Goal: Obtain resource: Obtain resource

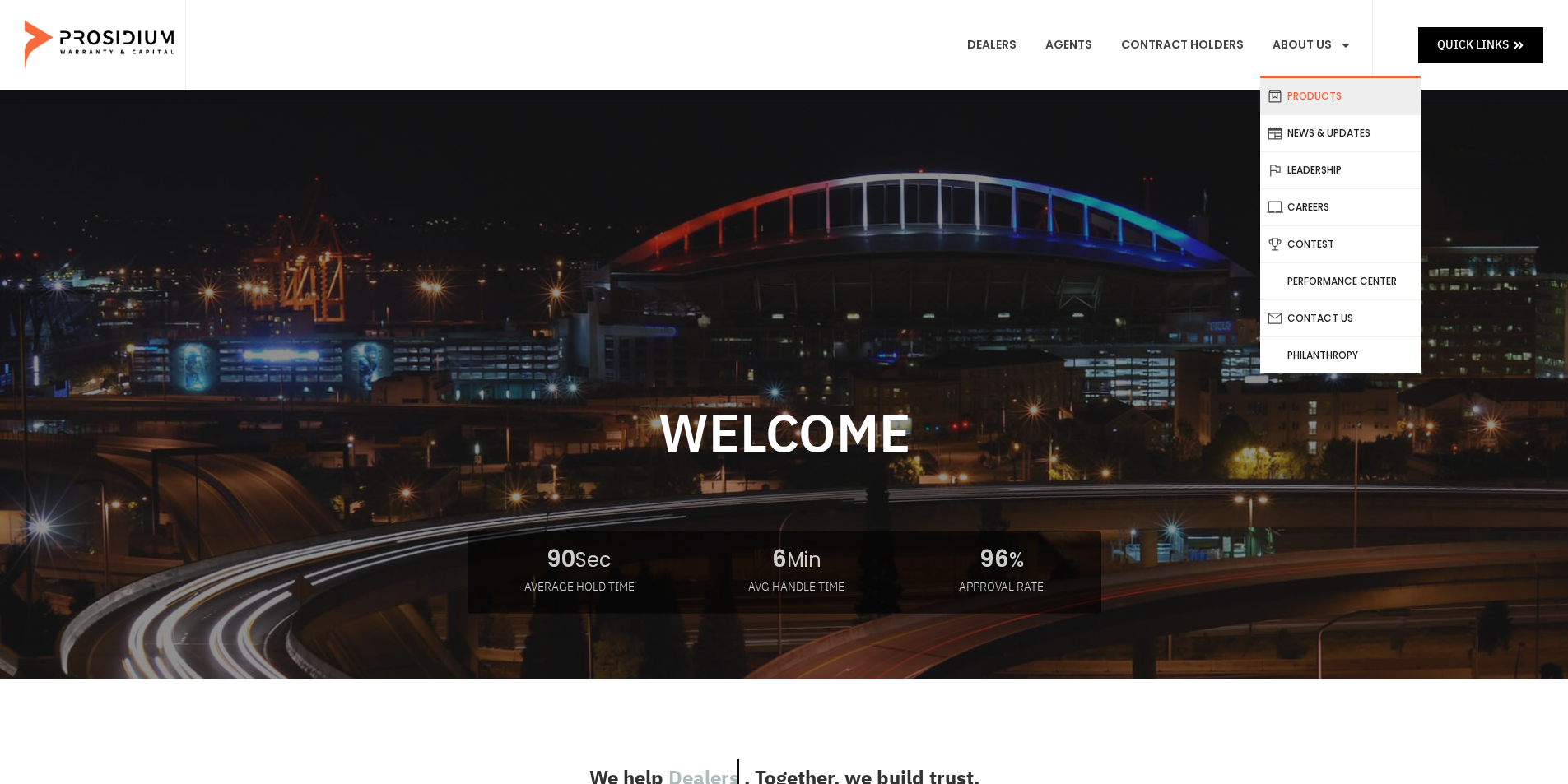
click at [1302, 96] on link "Products" at bounding box center [1341, 96] width 161 height 37
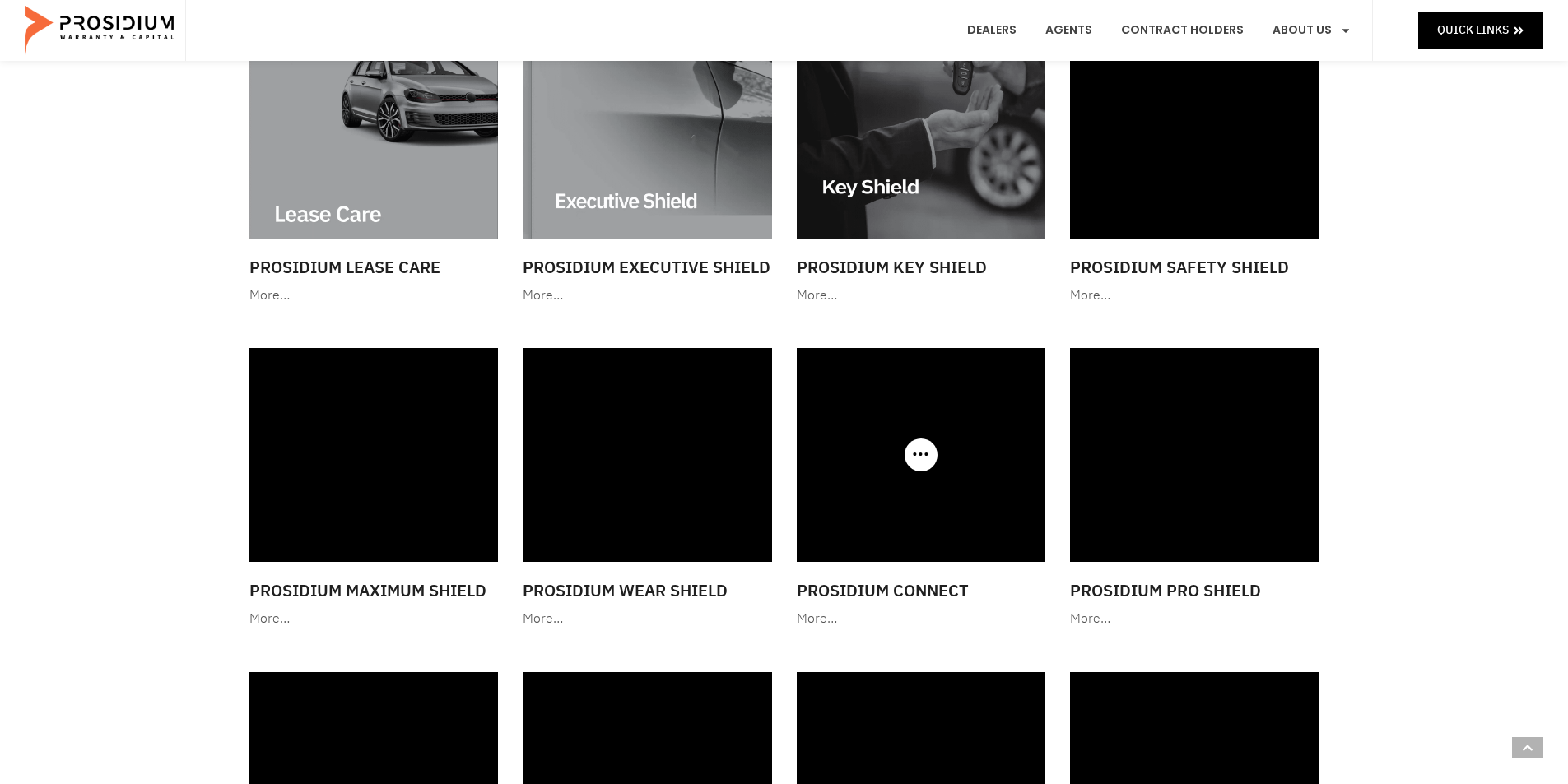
scroll to position [1234, 0]
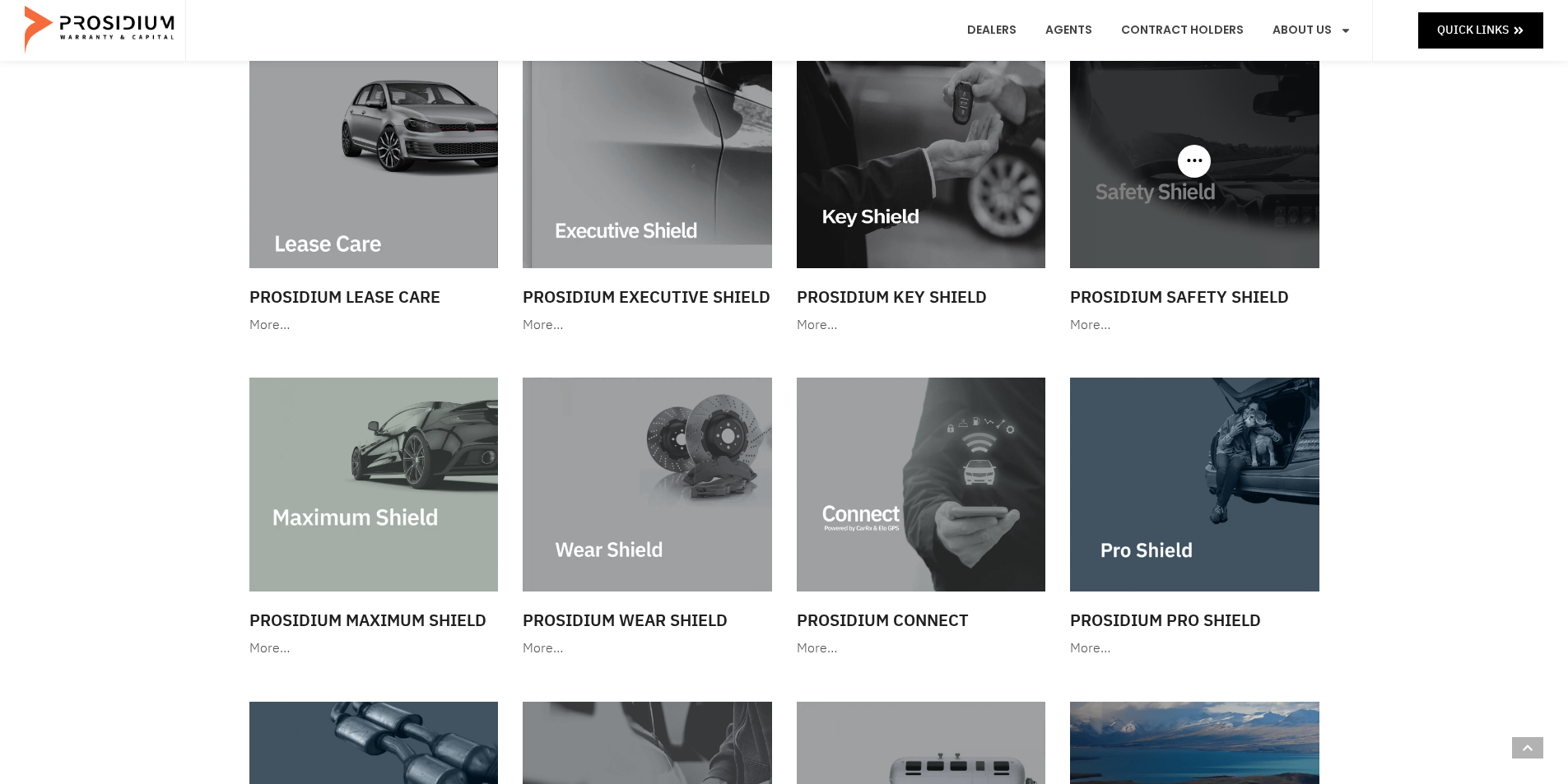
click at [1133, 170] on img at bounding box center [1194, 161] width 249 height 213
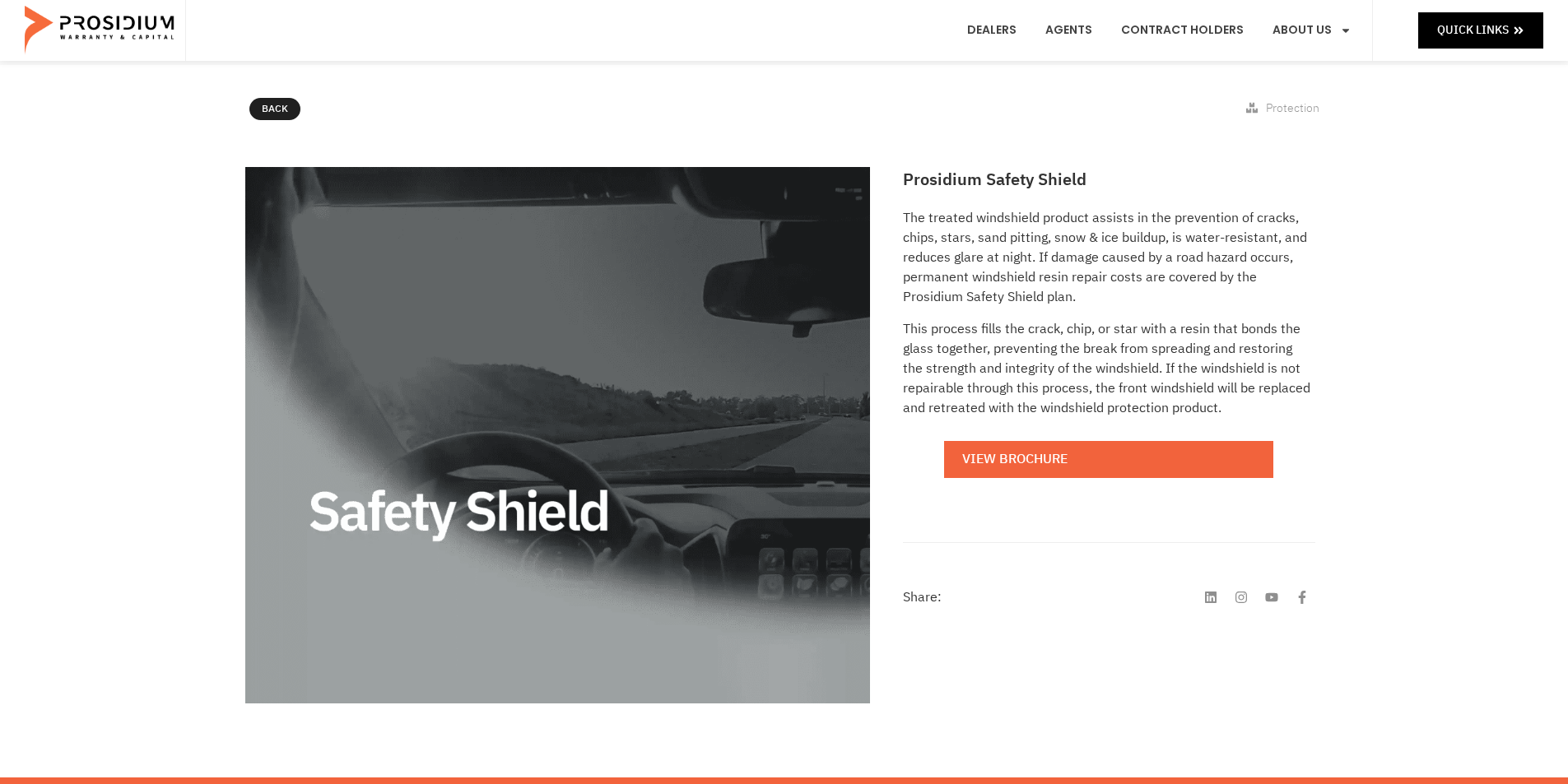
scroll to position [165, 0]
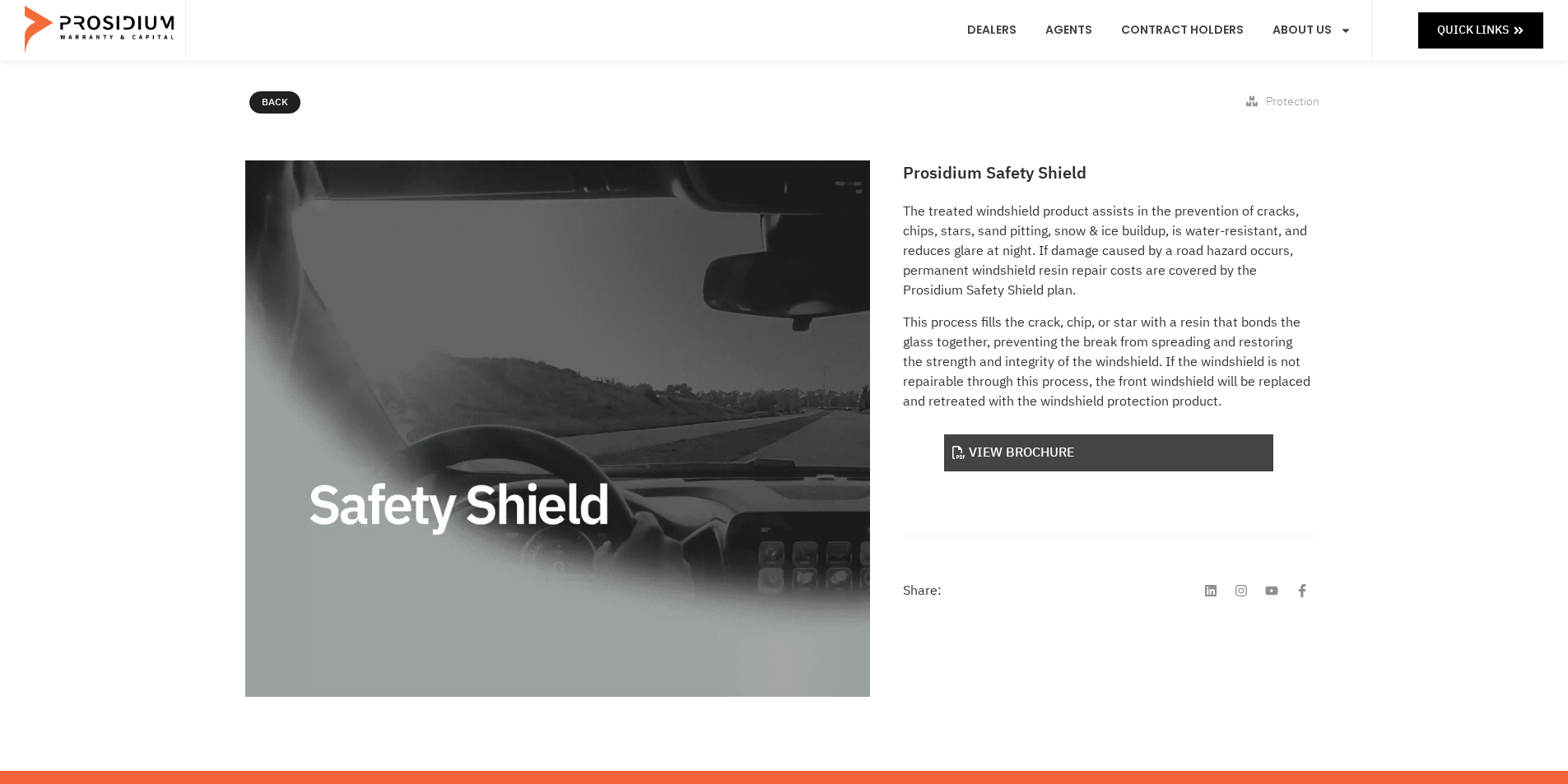
click at [974, 455] on link "View Brochure" at bounding box center [1109, 452] width 329 height 37
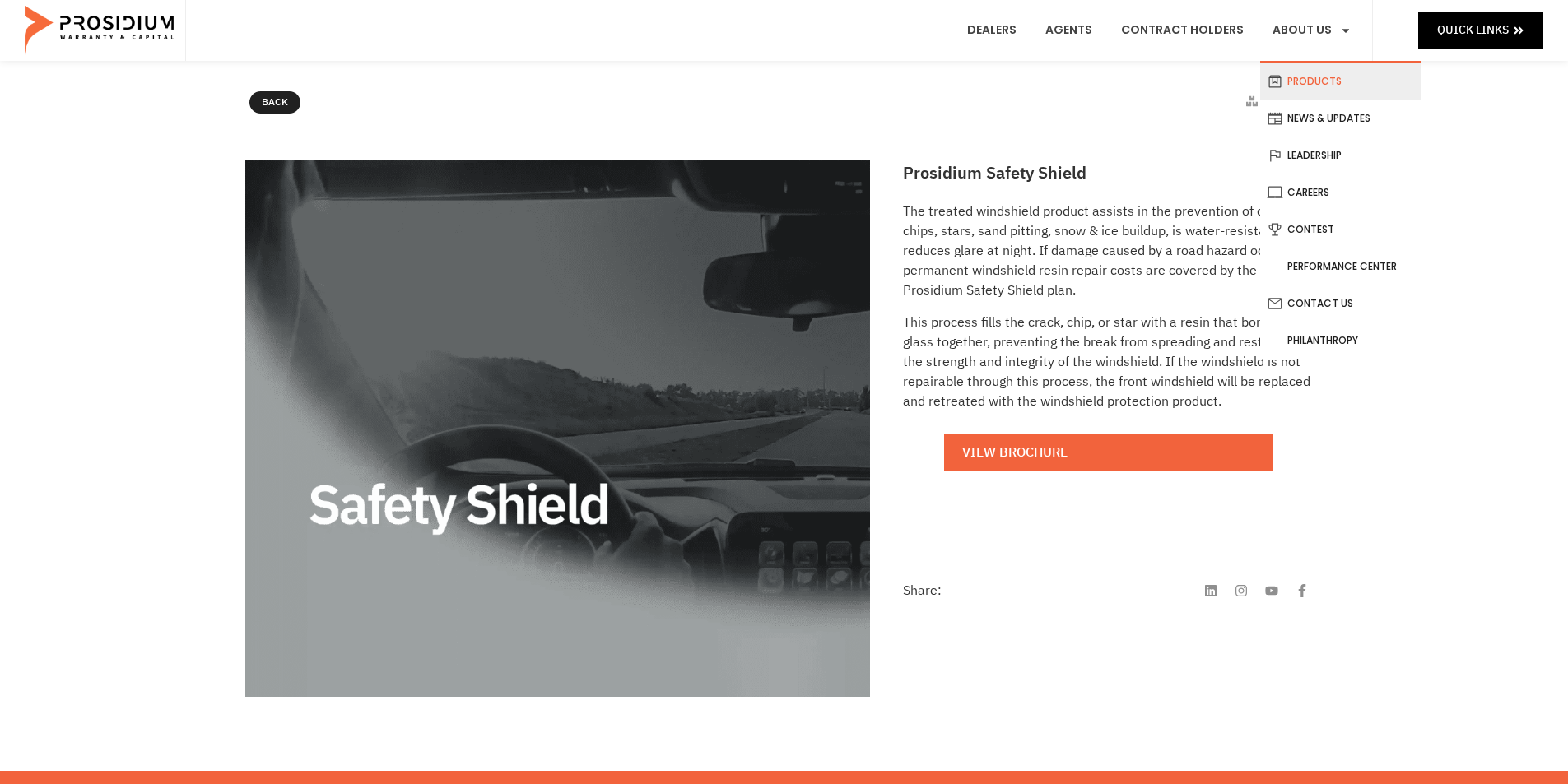
click at [1348, 88] on link "Products" at bounding box center [1341, 81] width 161 height 37
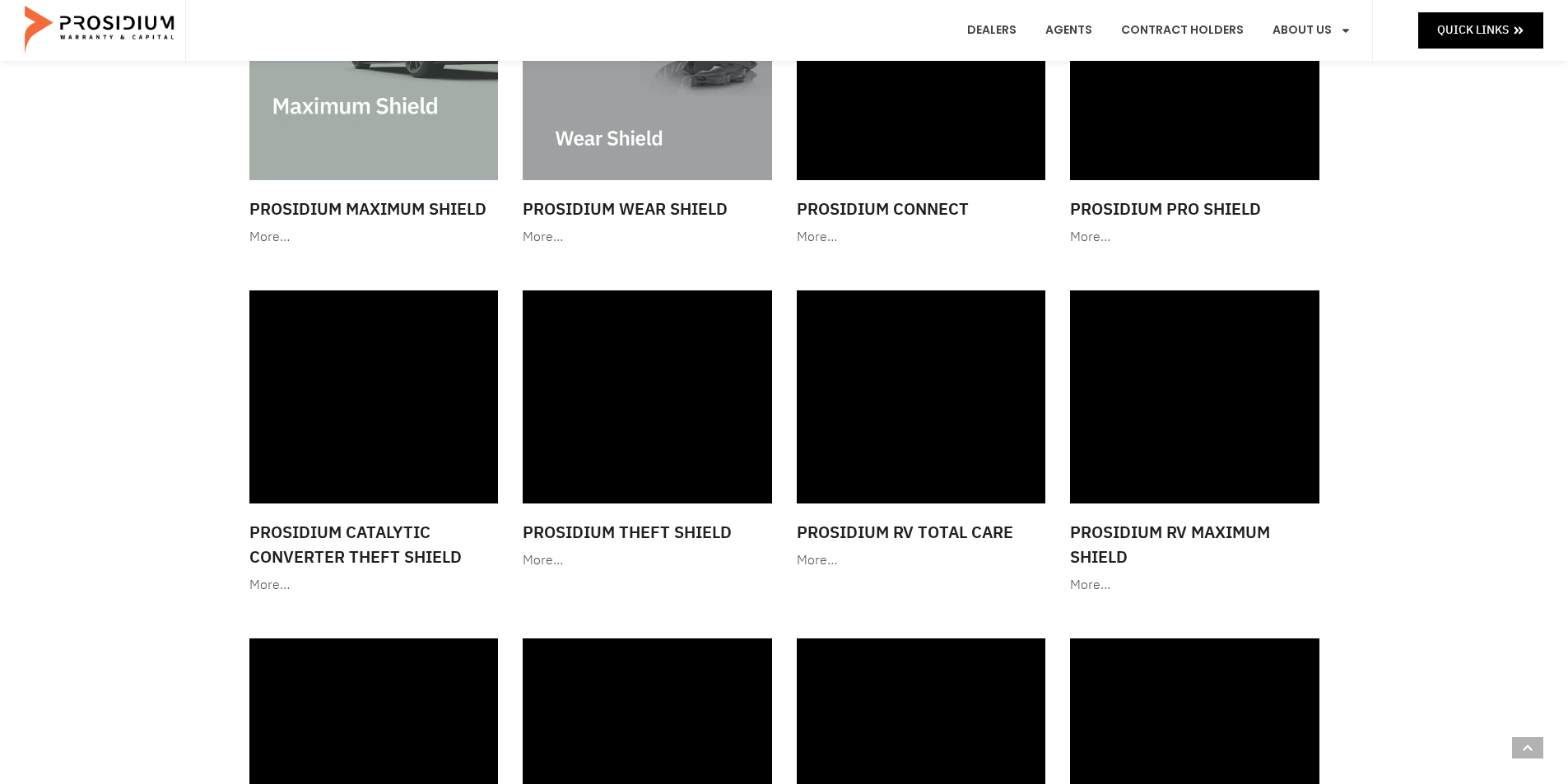
scroll to position [1316, 0]
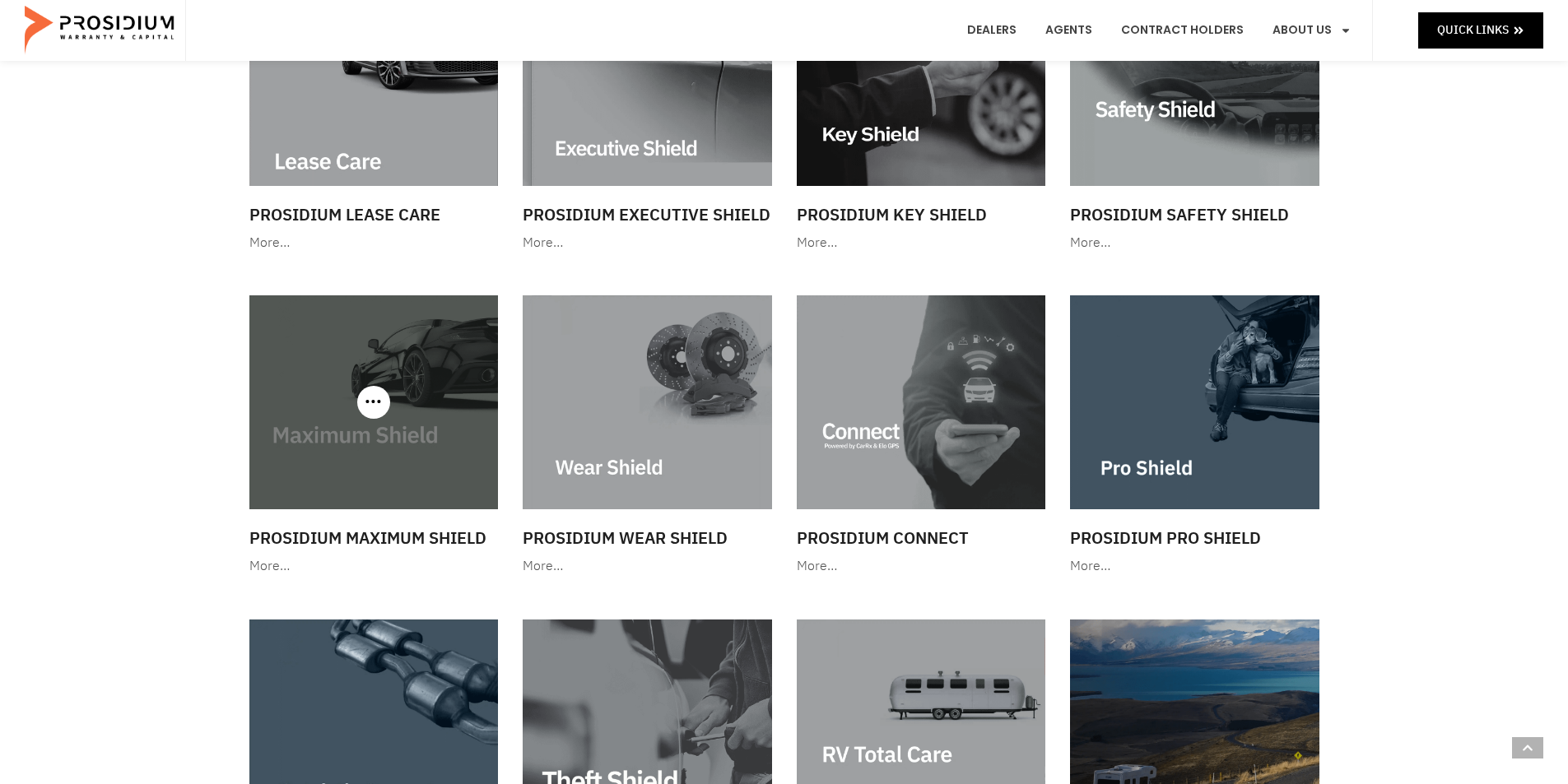
click at [352, 425] on img at bounding box center [373, 401] width 249 height 213
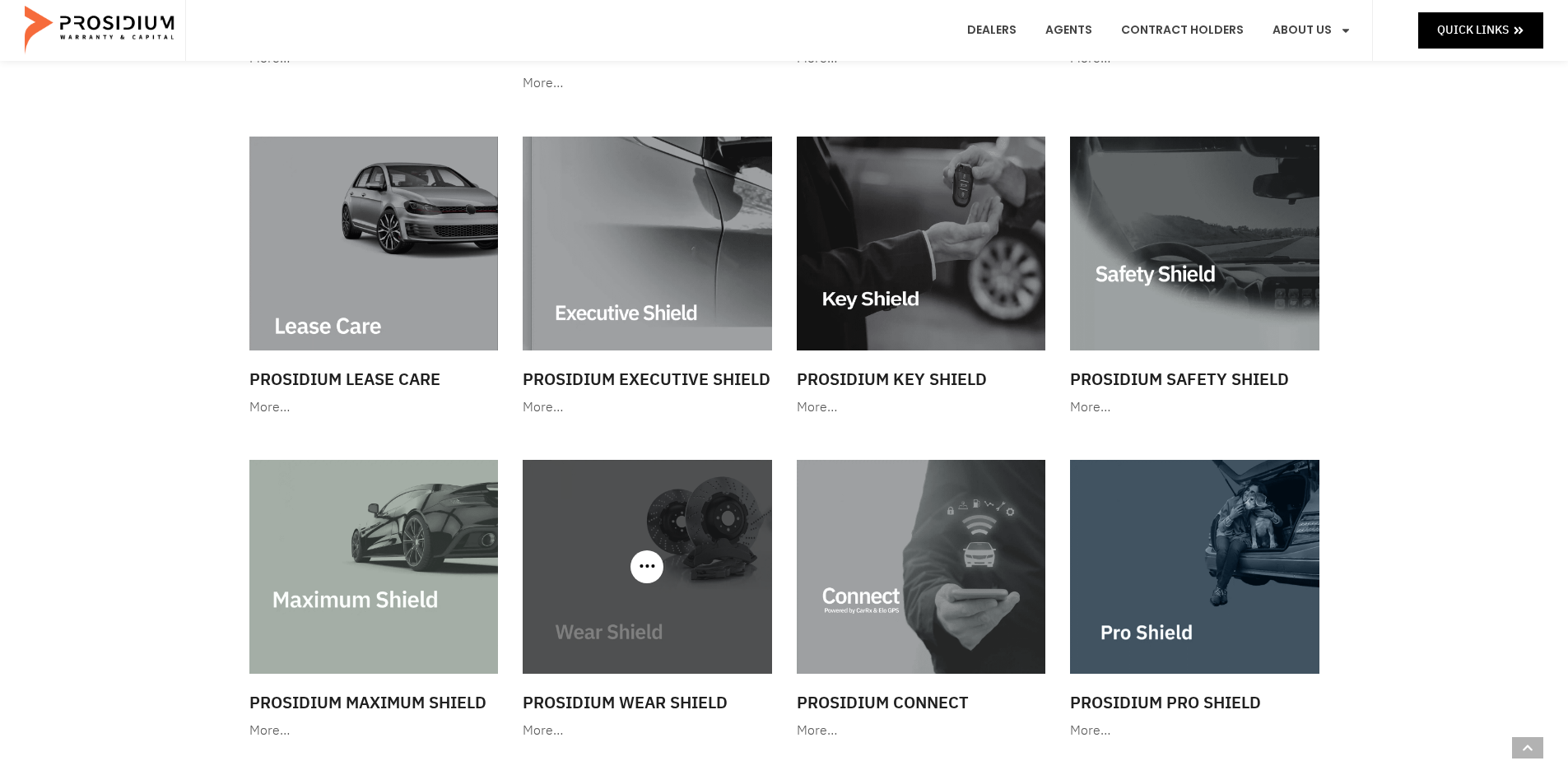
scroll to position [987, 0]
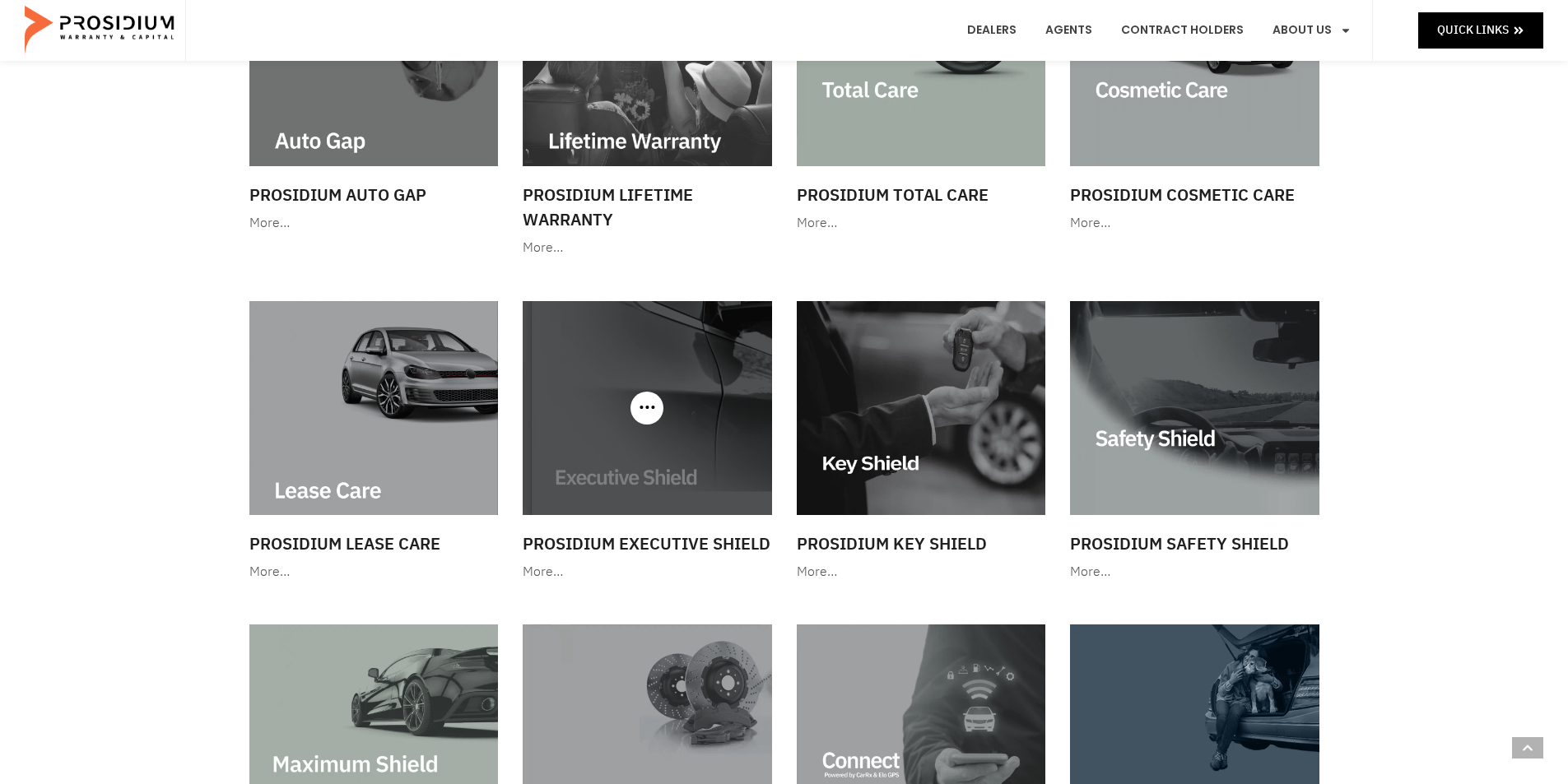
click at [656, 361] on img at bounding box center [647, 407] width 249 height 213
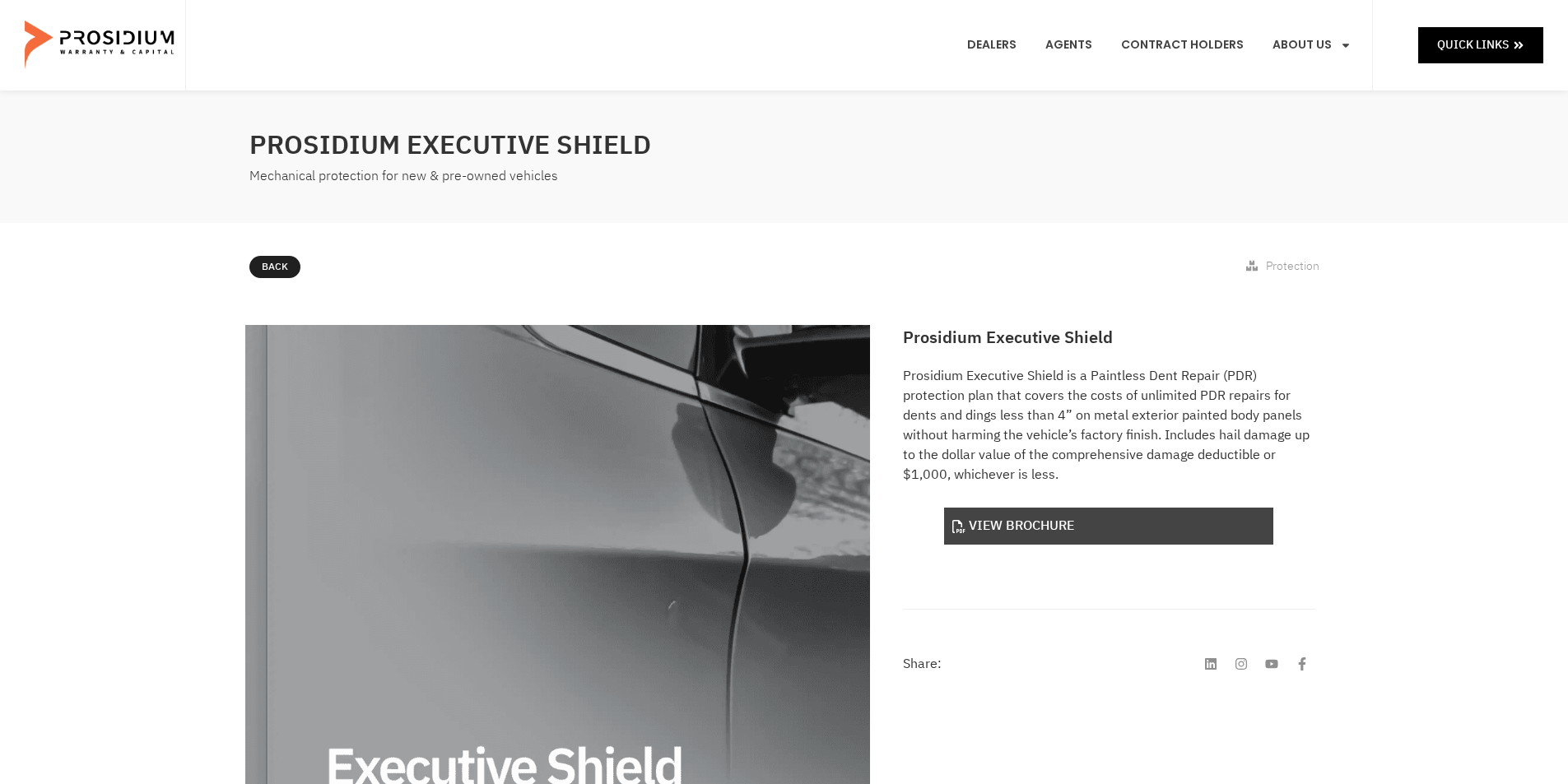
click at [1062, 532] on link "View Brochure" at bounding box center [1109, 525] width 329 height 37
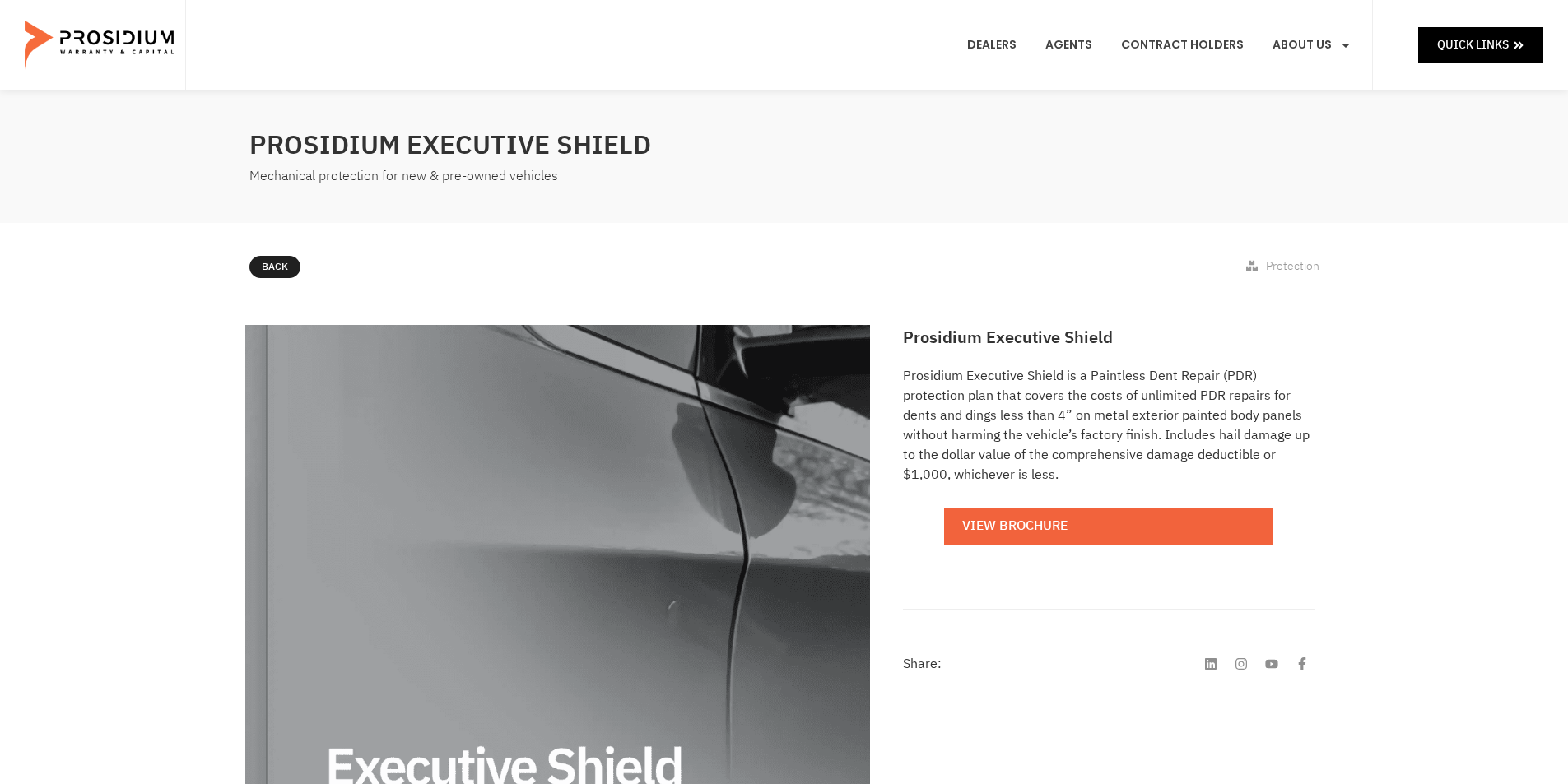
click at [838, 78] on div "Dealers Agents Contract Holders About Us Products News & Updates Leadership Car…" at bounding box center [780, 45] width 1188 height 90
